Goal: Task Accomplishment & Management: Manage account settings

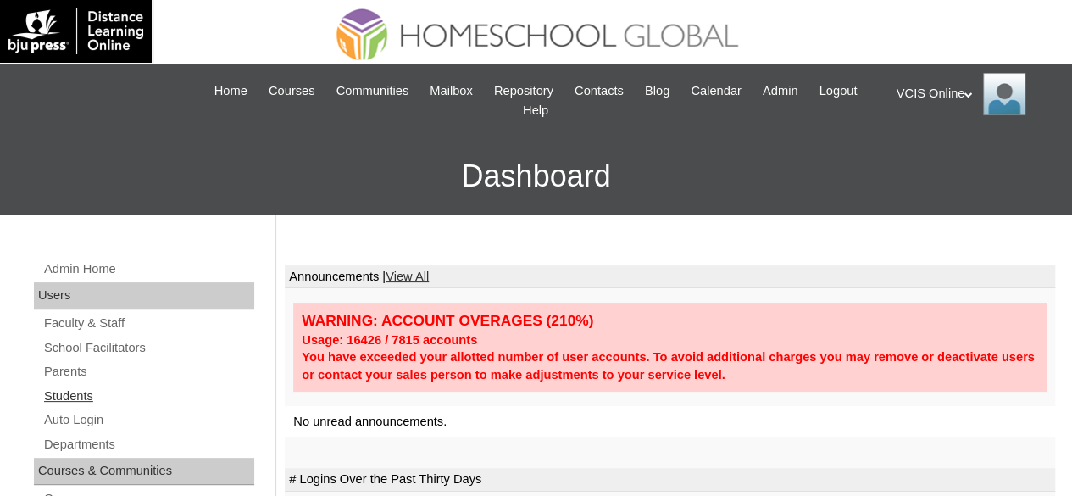
click at [72, 397] on link "Students" at bounding box center [148, 396] width 212 height 21
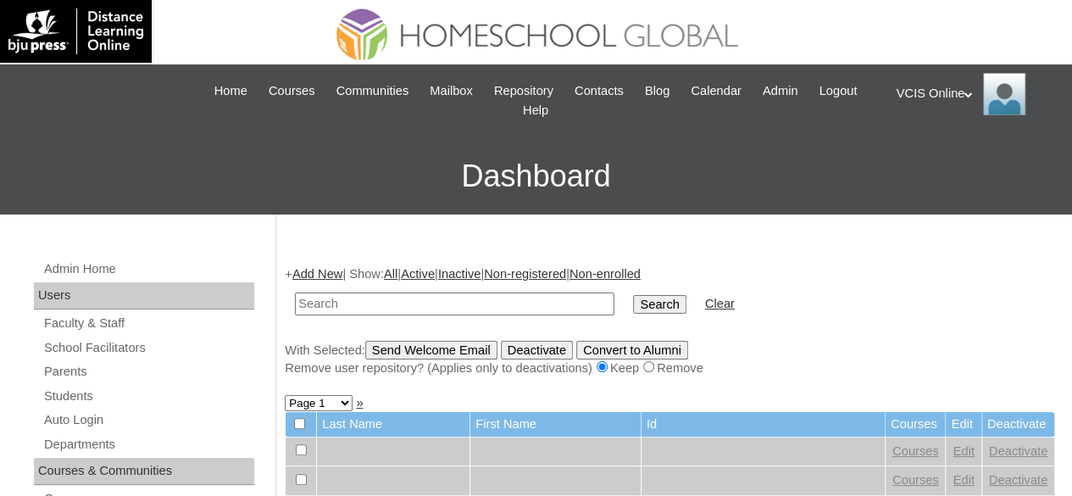
paste input "VCIS010-4B-SA2025"
type input "VCIS010-4B-SA2025"
click at [633, 295] on input "Search" at bounding box center [659, 304] width 53 height 19
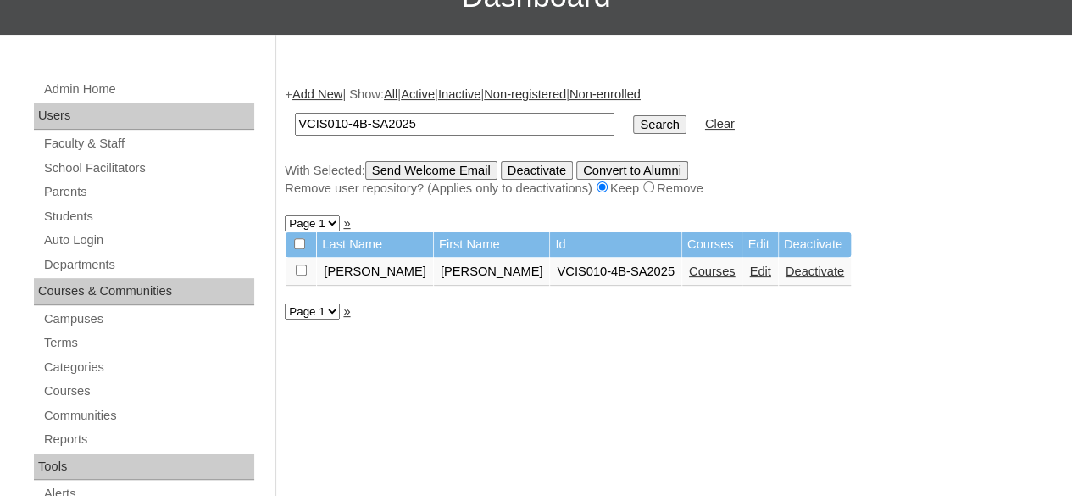
scroll to position [339, 0]
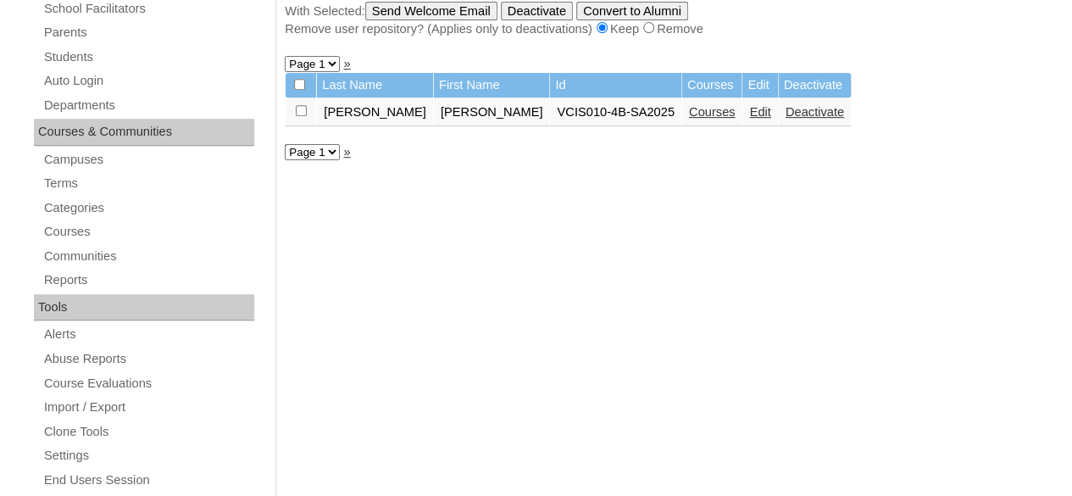
click at [689, 113] on link "Courses" at bounding box center [712, 112] width 47 height 14
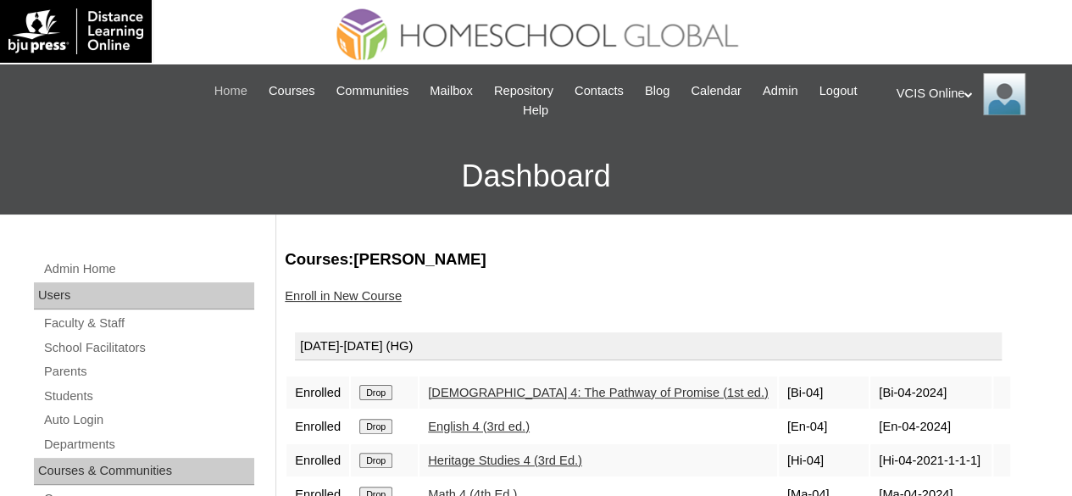
click at [256, 94] on link "Home" at bounding box center [231, 90] width 50 height 19
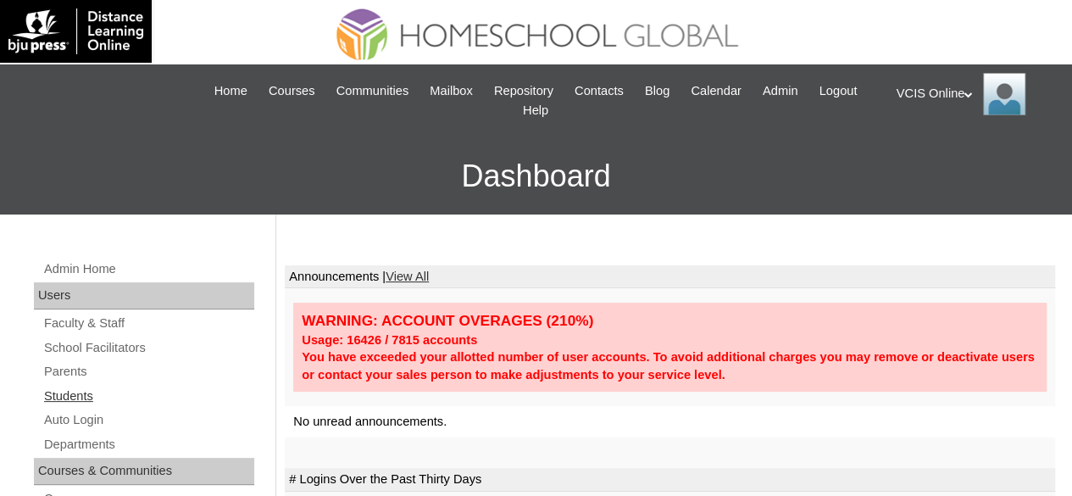
click at [82, 391] on link "Students" at bounding box center [148, 396] width 212 height 21
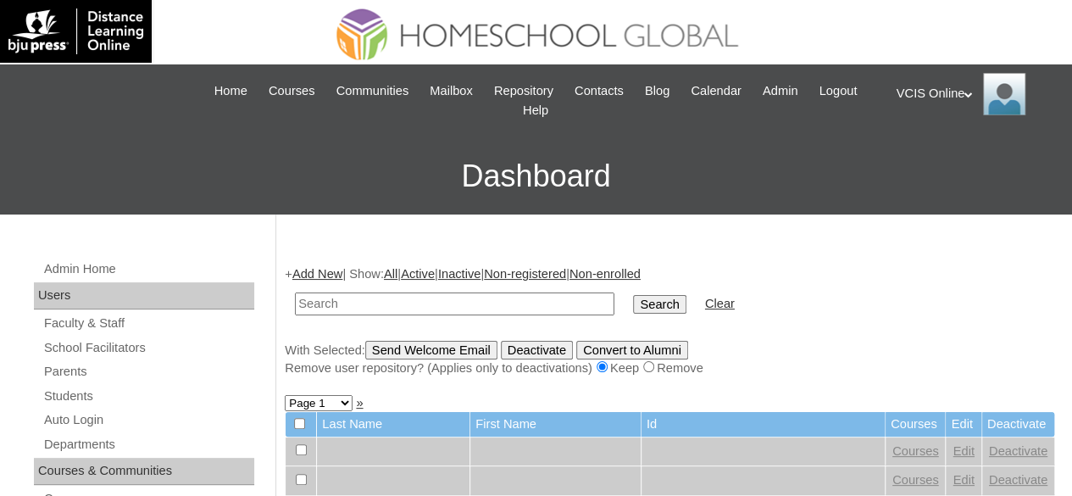
click at [402, 298] on input "text" at bounding box center [455, 303] width 320 height 23
type input "VCIS010-4B-SA2025"
click at [633, 295] on input "Search" at bounding box center [659, 304] width 53 height 19
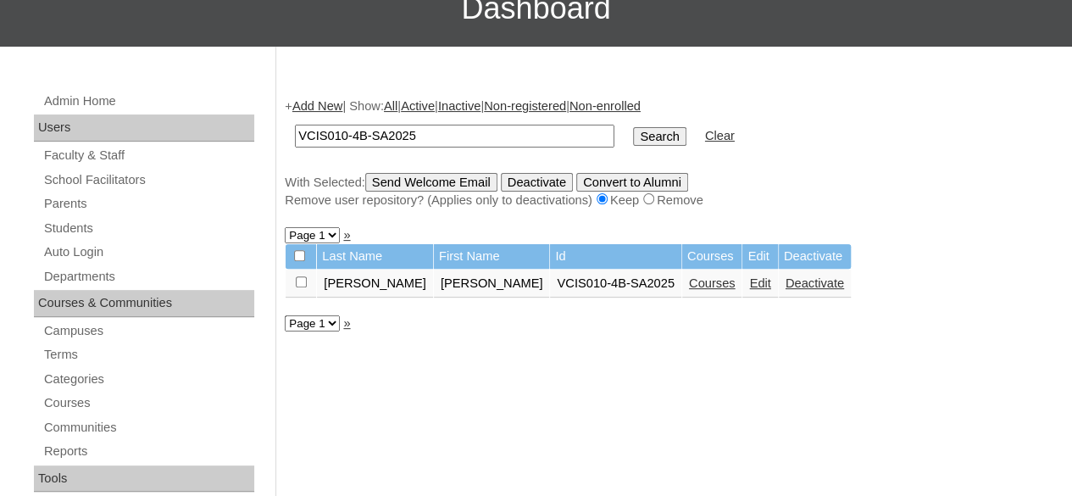
scroll to position [170, 0]
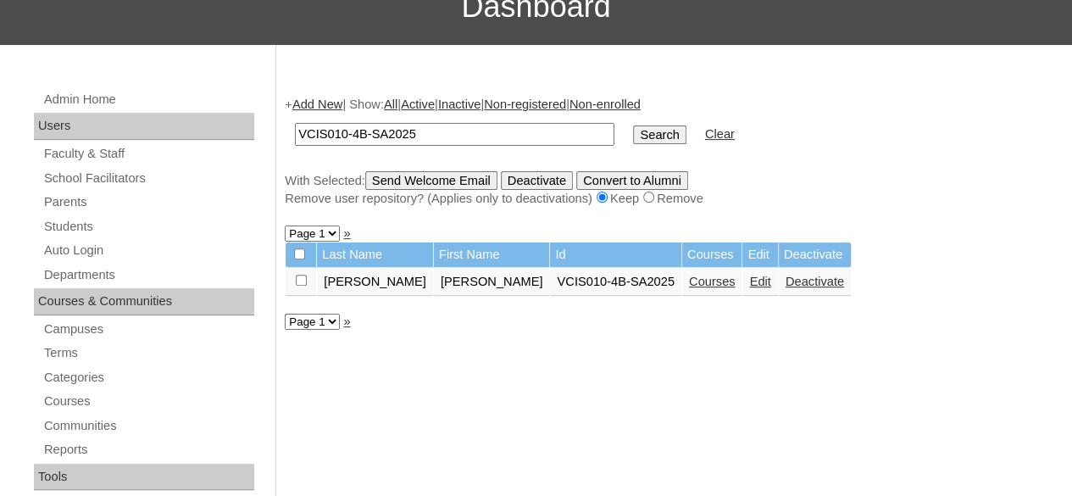
click at [749, 278] on link "Edit" at bounding box center [759, 282] width 21 height 14
